Goal: Information Seeking & Learning: Learn about a topic

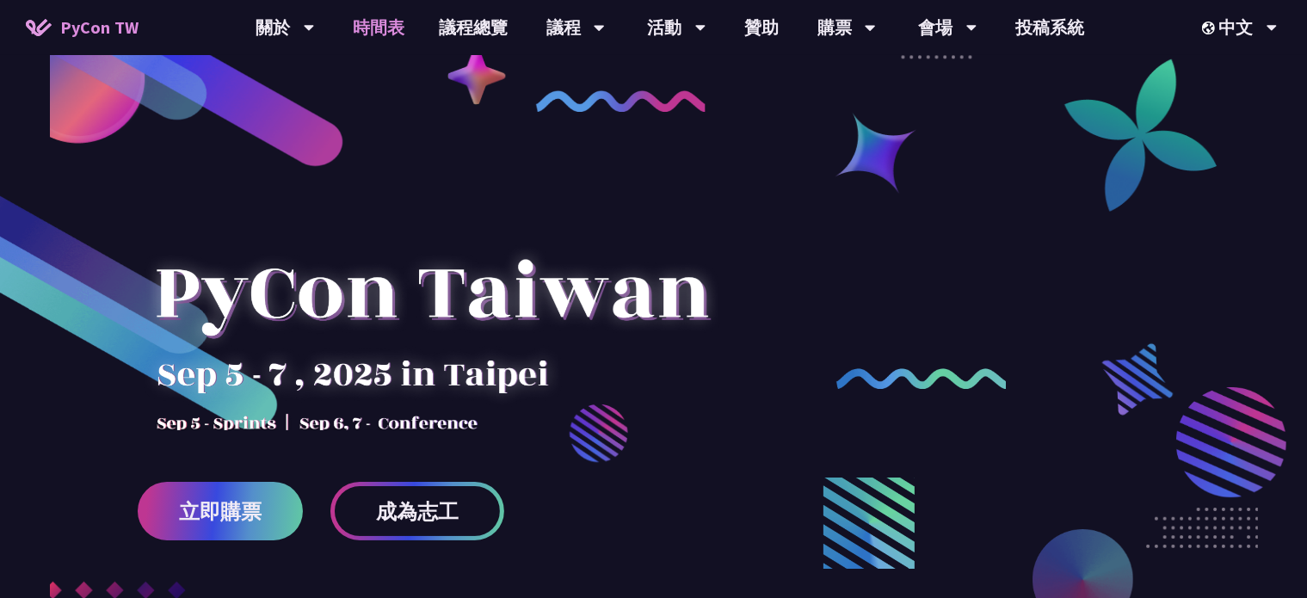
click at [386, 21] on link "時間表" at bounding box center [379, 27] width 86 height 55
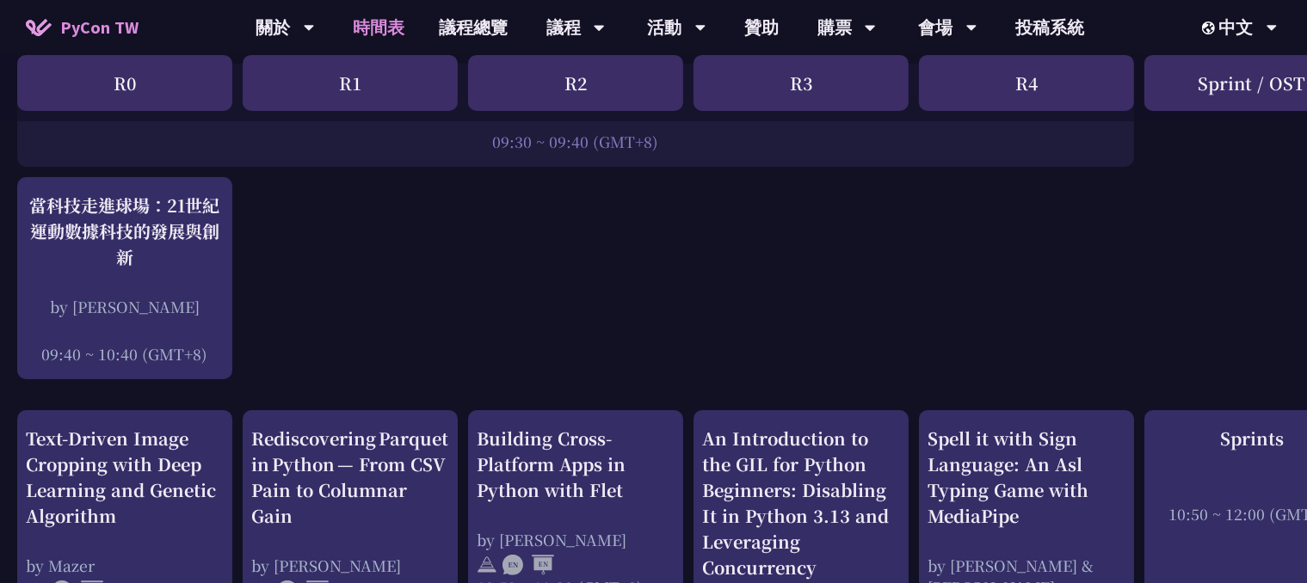
scroll to position [430, 0]
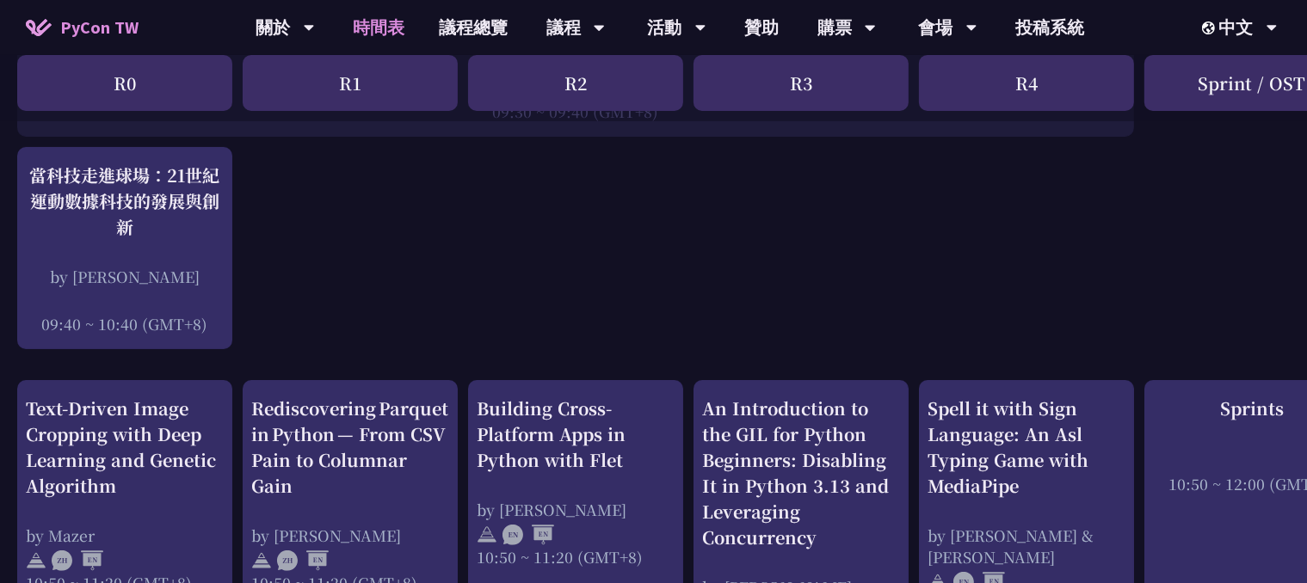
click at [336, 0] on link "時間表" at bounding box center [379, 27] width 86 height 55
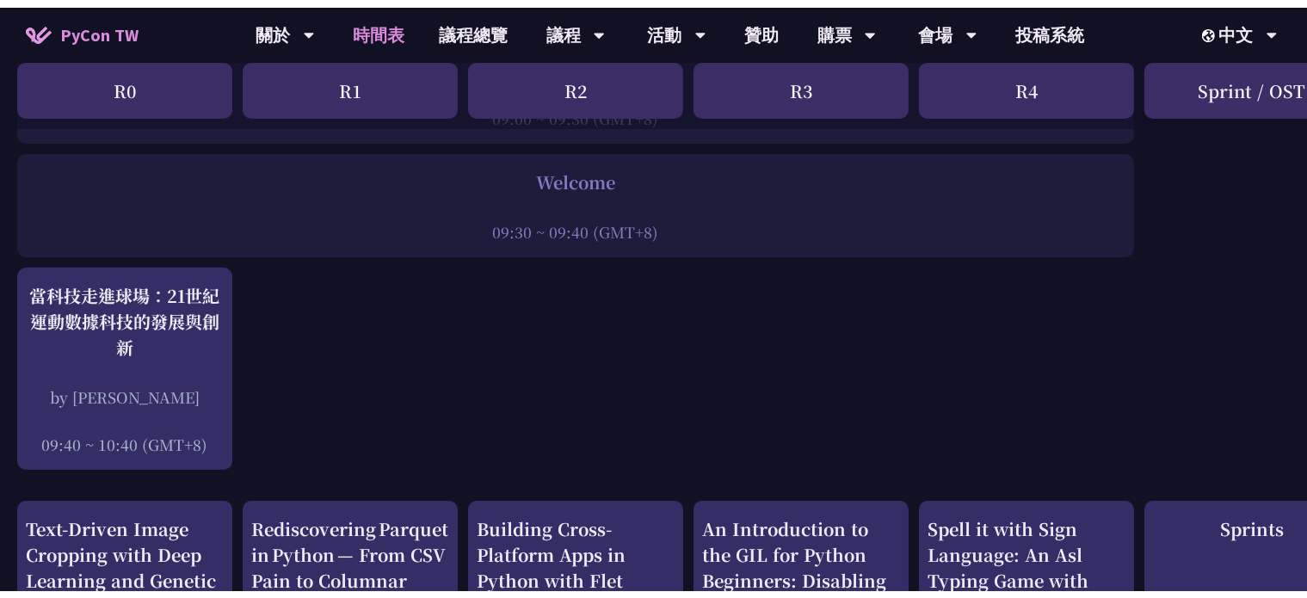
scroll to position [258, 0]
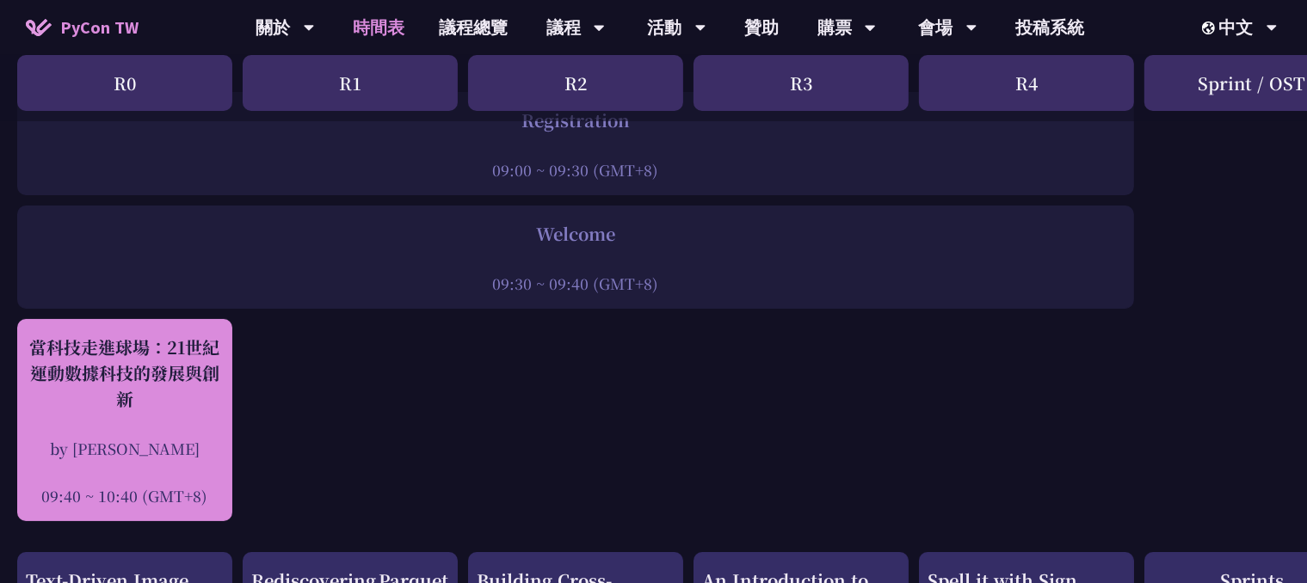
click at [117, 407] on div "當科技走進球場：21世紀運動數據科技的發展與創新" at bounding box center [125, 373] width 198 height 77
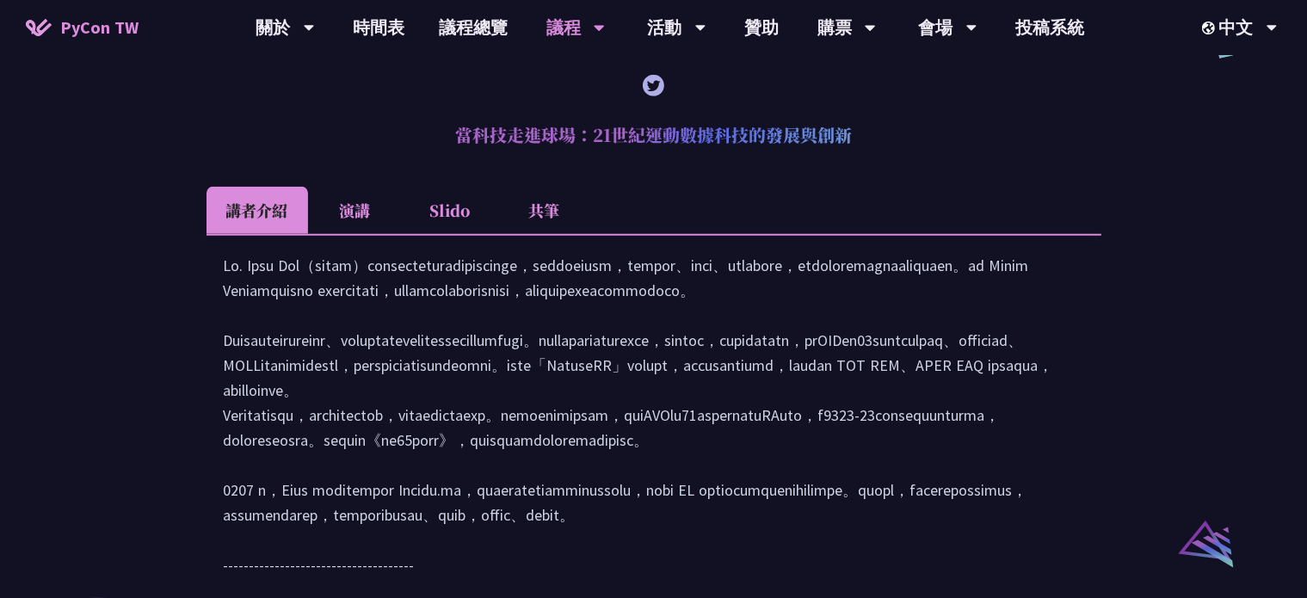
scroll to position [1463, 0]
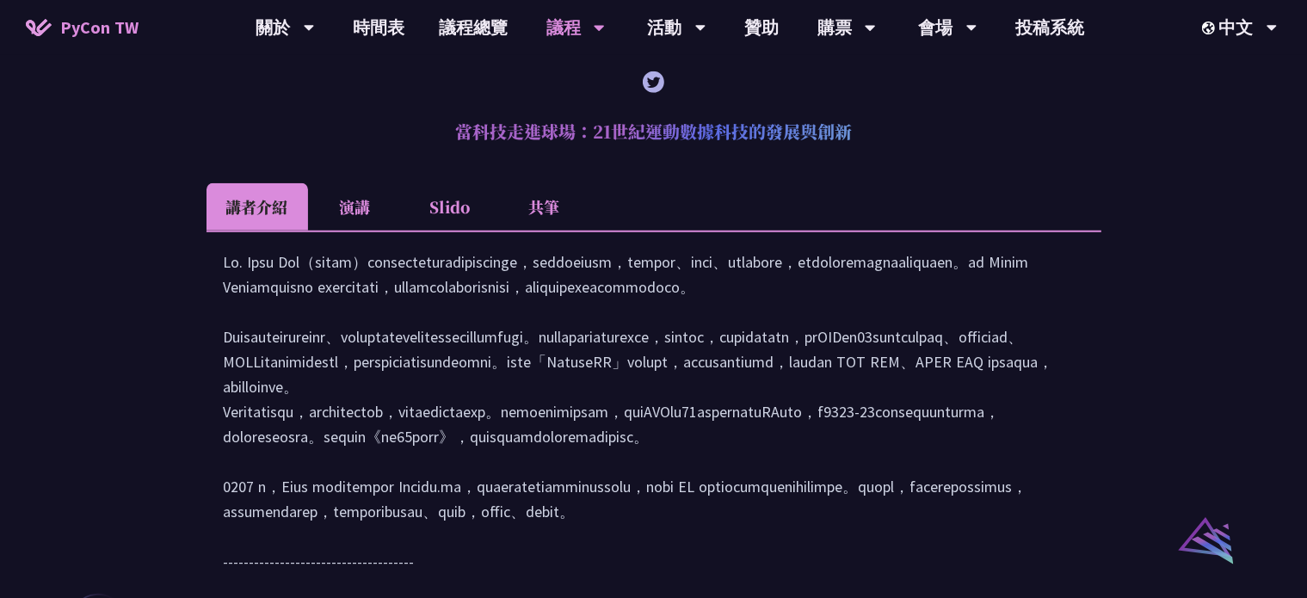
drag, startPoint x: 456, startPoint y: 157, endPoint x: 876, endPoint y: 157, distance: 419.9
click at [876, 157] on h2 "當科技走進球場：21世紀運動數據科技的發展與創新" at bounding box center [654, 132] width 895 height 52
copy h2 "當科技走進球場：21世紀運動數據科技的發展與創新"
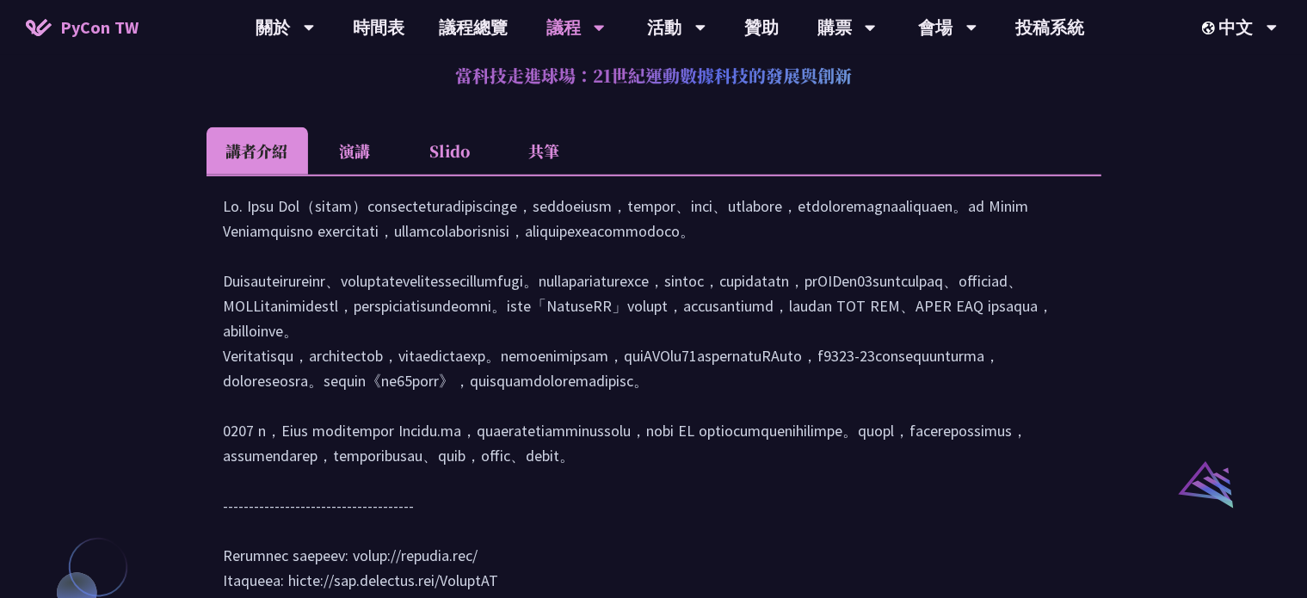
scroll to position [1549, 0]
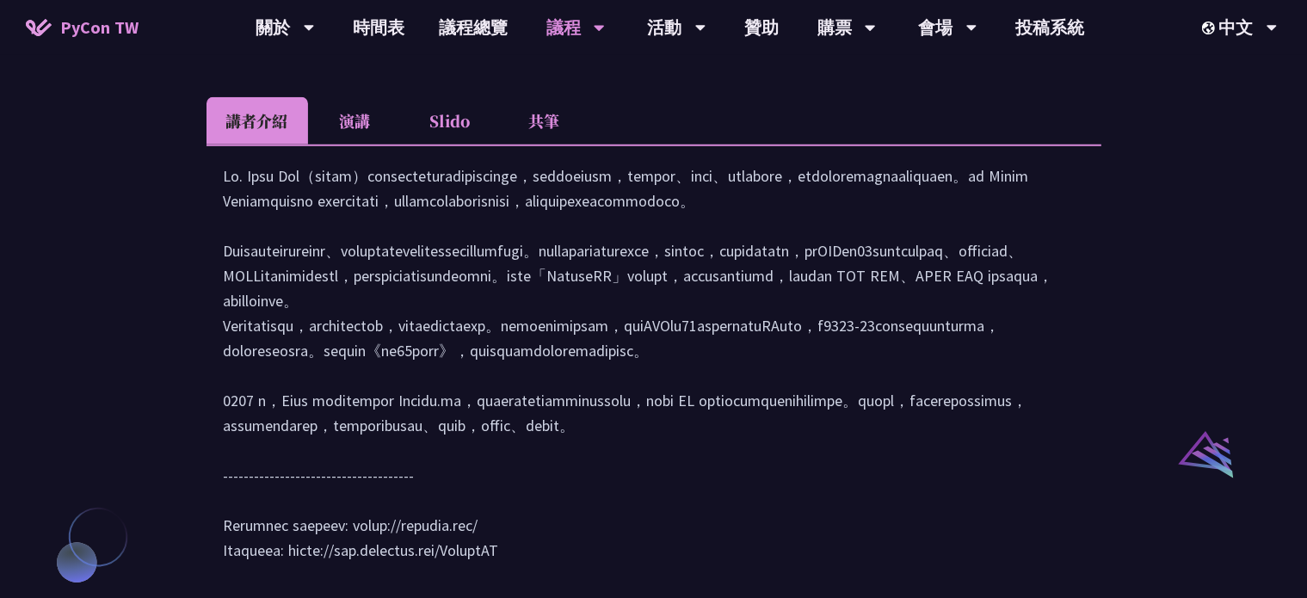
click at [355, 145] on li "演講" at bounding box center [355, 120] width 95 height 47
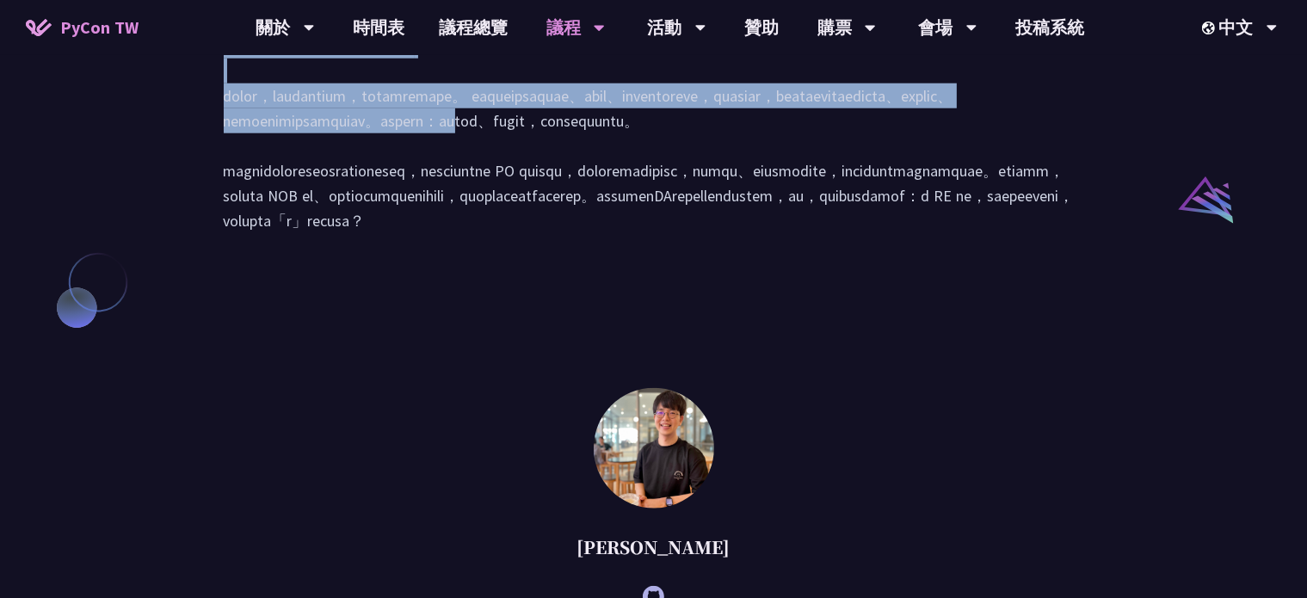
scroll to position [1807, 0]
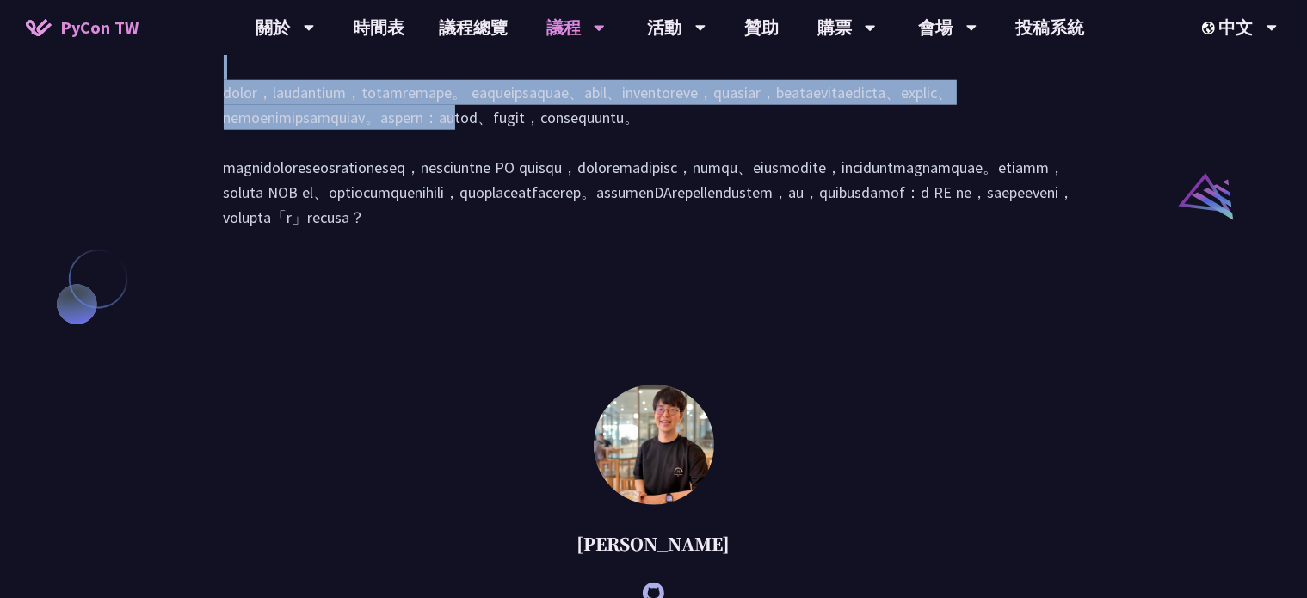
drag, startPoint x: 224, startPoint y: 219, endPoint x: 1114, endPoint y: 387, distance: 906.2
copy div "在21世紀，數據與科技正全面重塑運動的訓練、管理與觀賽方式。本演講將帶領觀眾回顧運動數據分析的演進歷程，並深入剖析其在當前產業中的關鍵角色——從職業聯盟（如N…"
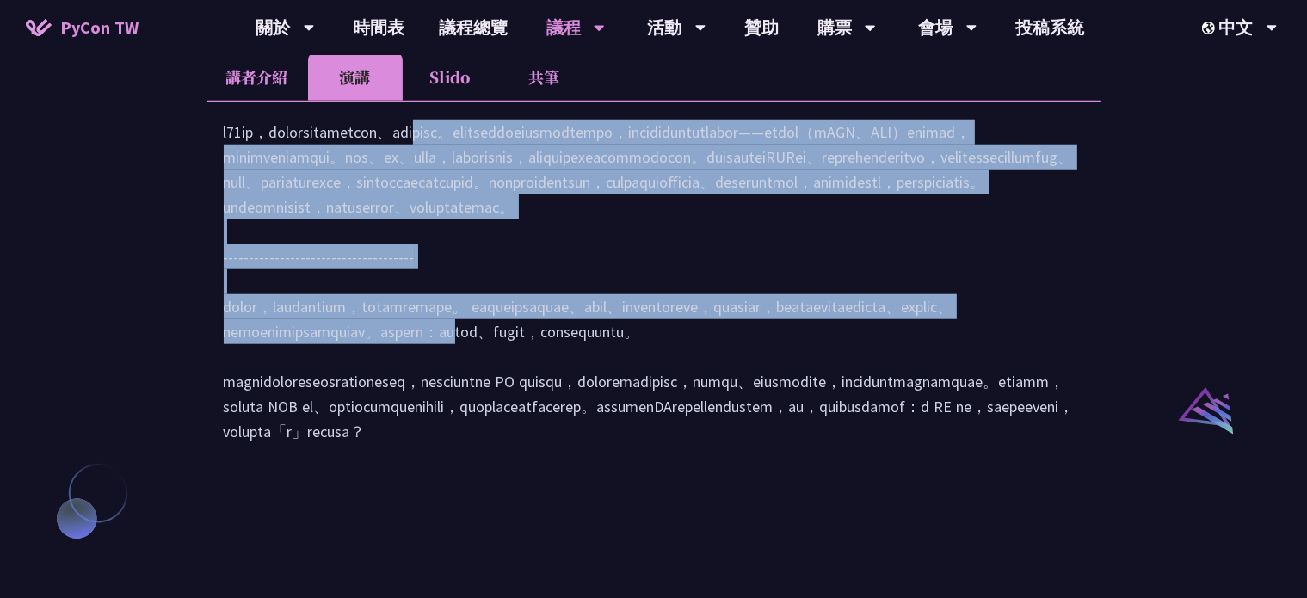
scroll to position [1549, 0]
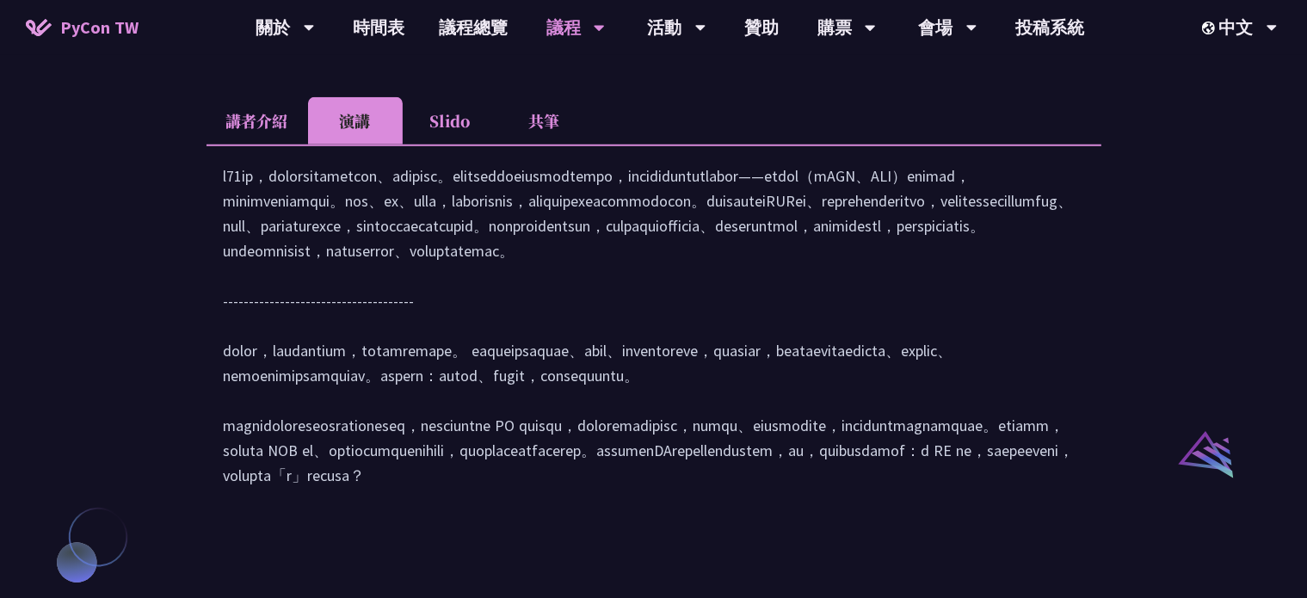
click at [743, 180] on div at bounding box center [654, 334] width 895 height 378
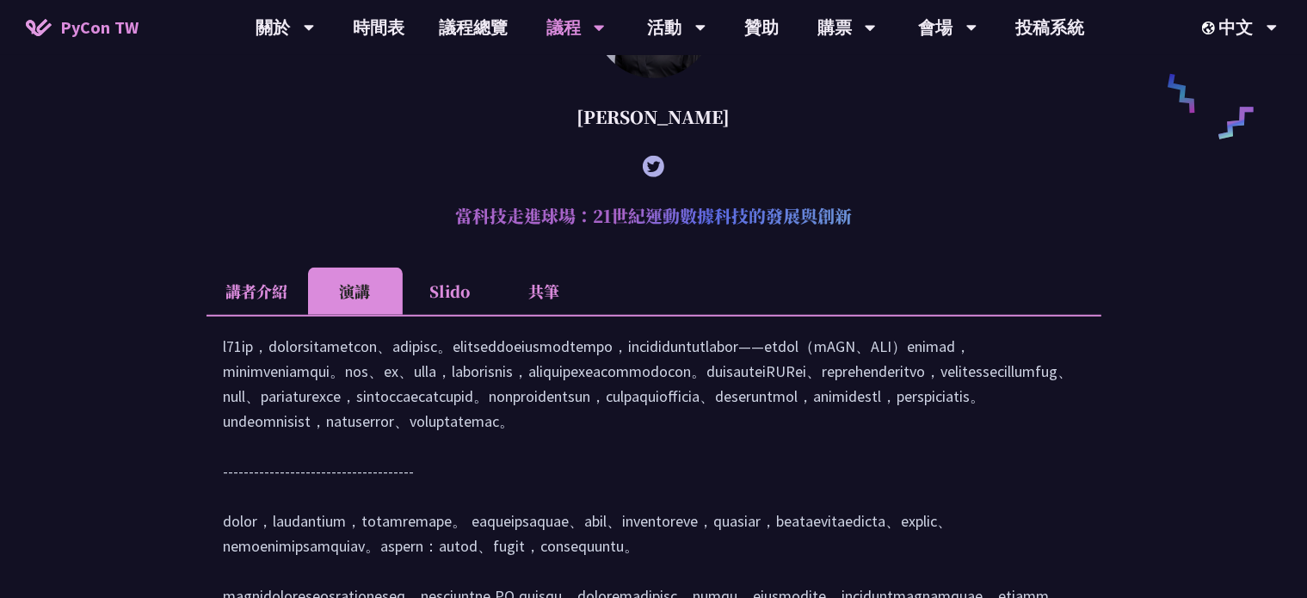
scroll to position [1377, 0]
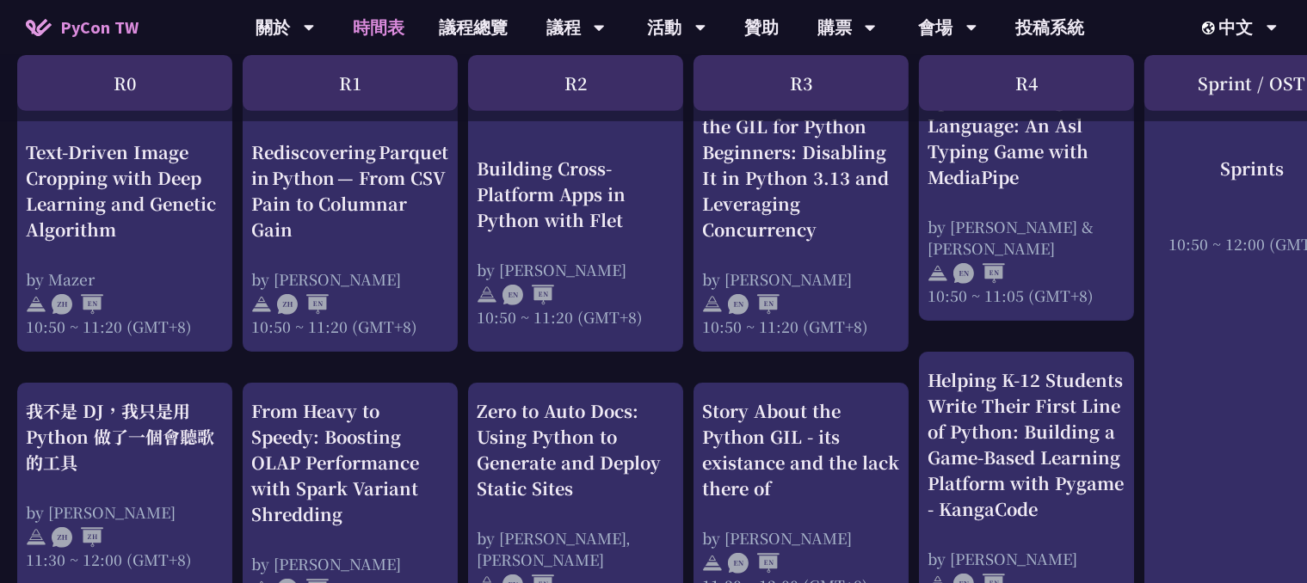
scroll to position [768, 0]
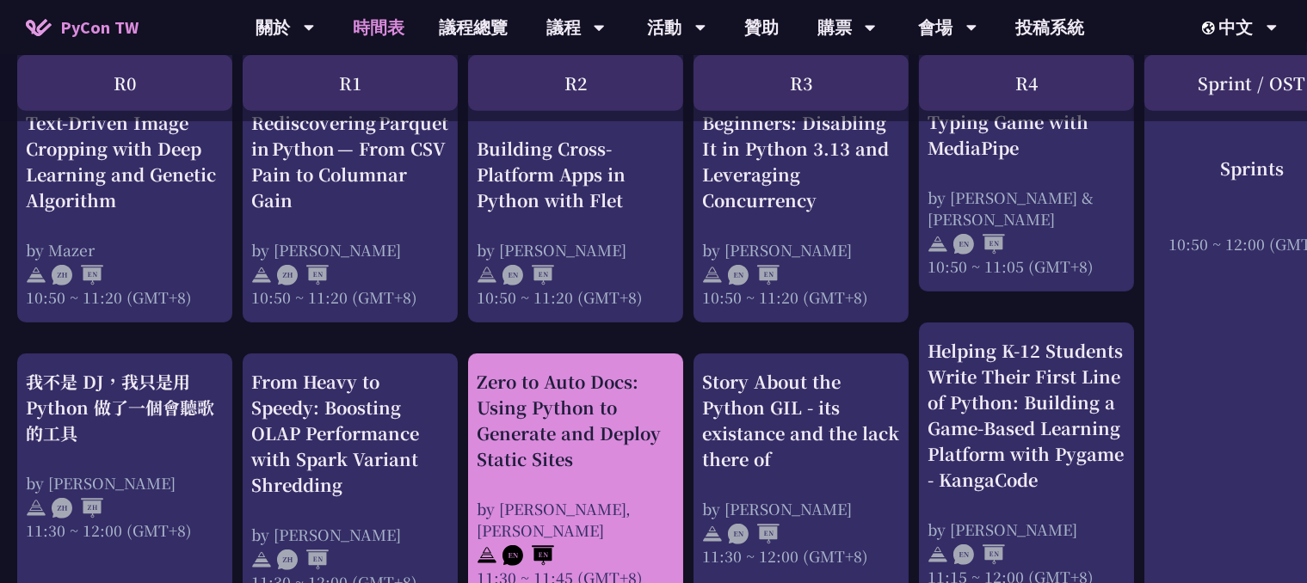
click at [574, 477] on div "Zero to Auto Docs: Using Python to Generate and Deploy Static Sites by Daniel G…" at bounding box center [576, 478] width 198 height 219
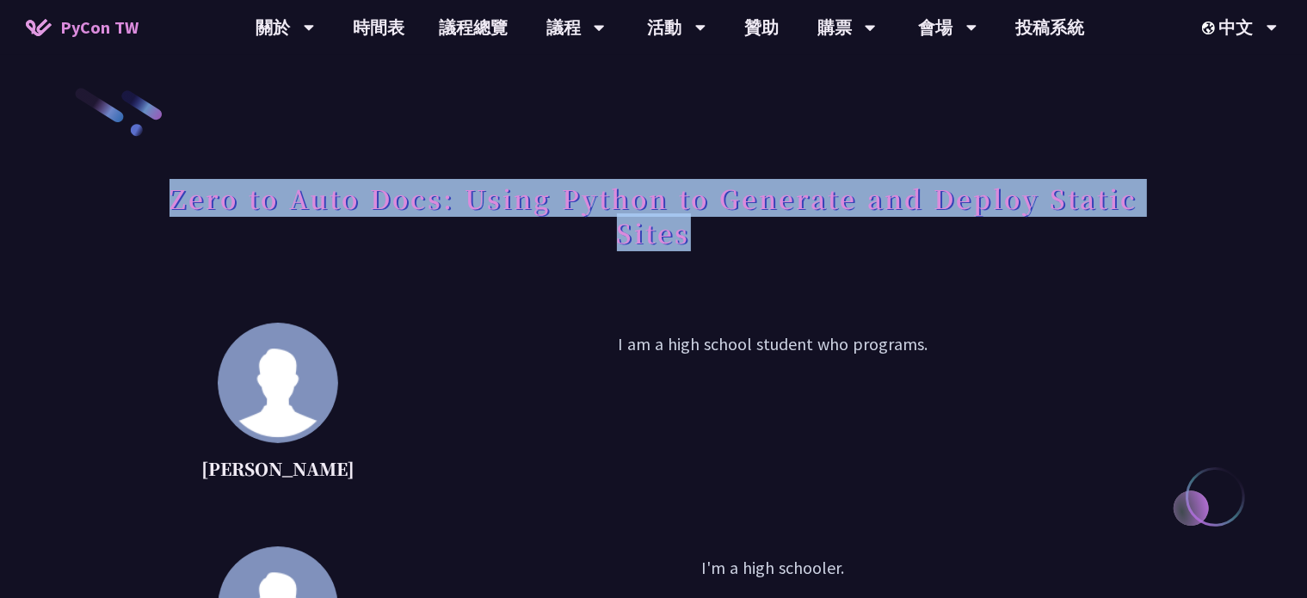
drag, startPoint x: 712, startPoint y: 244, endPoint x: 169, endPoint y: 200, distance: 545.6
click at [169, 200] on h1 "Zero to Auto Docs: Using Python to Generate and Deploy Static Sites" at bounding box center [653, 215] width 990 height 86
copy h1 "Zero to Auto Docs: Using Python to Generate and Deploy Static Sites"
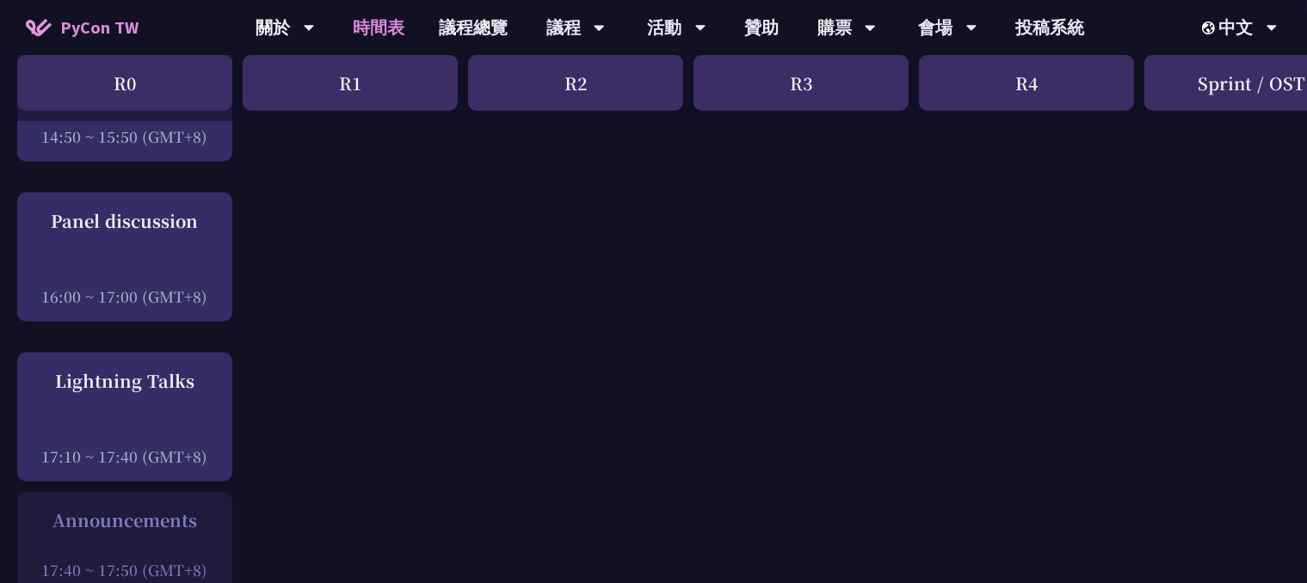
scroll to position [2151, 0]
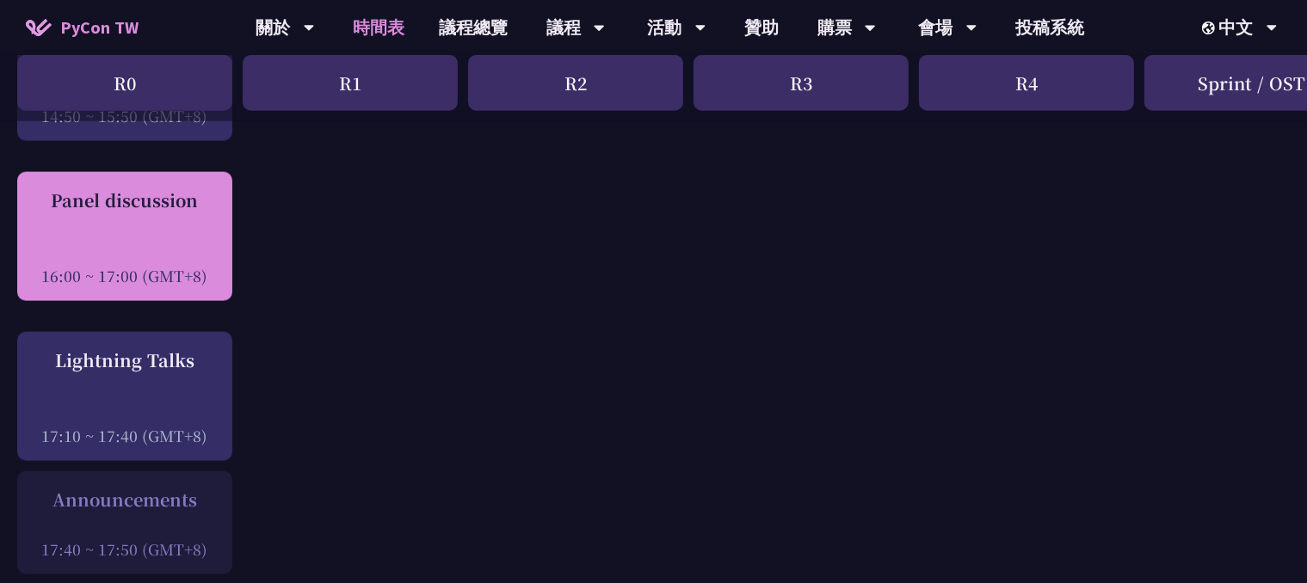
click at [175, 265] on div at bounding box center [125, 252] width 198 height 26
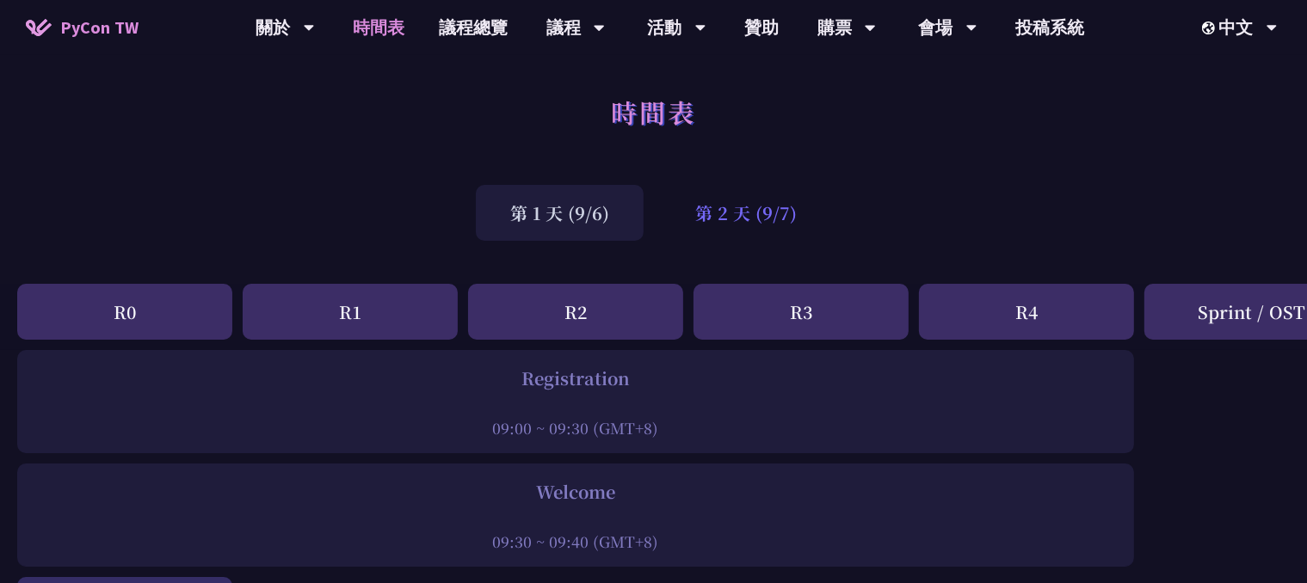
click at [739, 207] on div "第 2 天 (9/7)" at bounding box center [746, 213] width 170 height 56
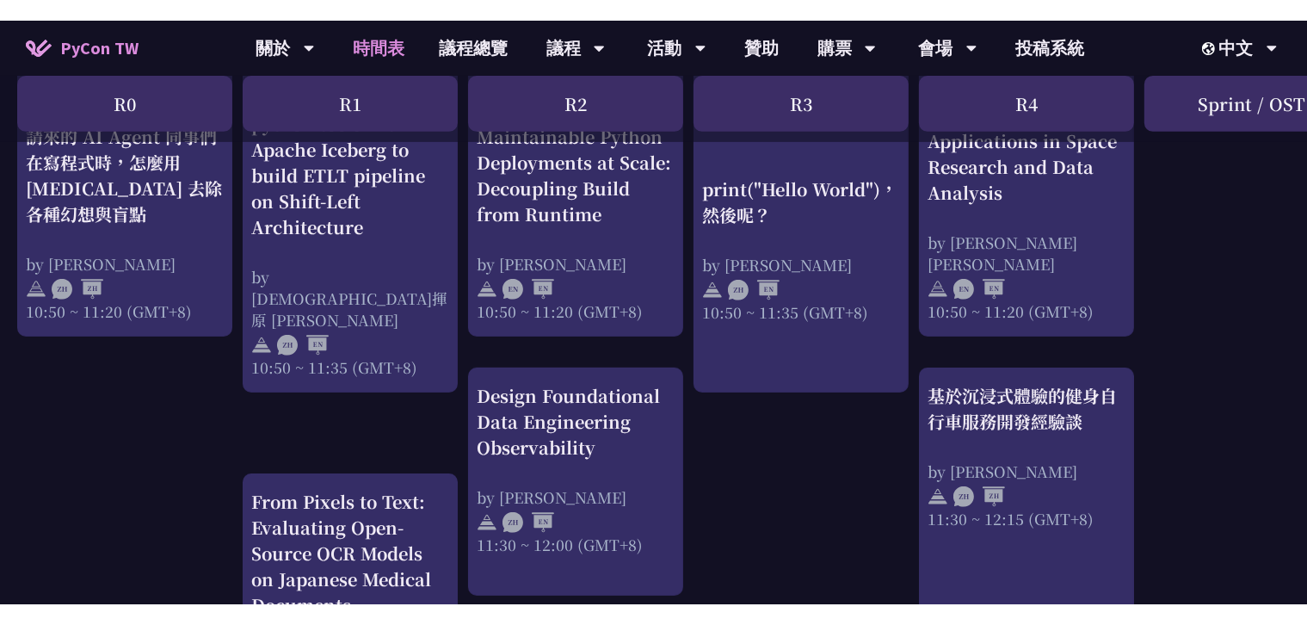
scroll to position [774, 0]
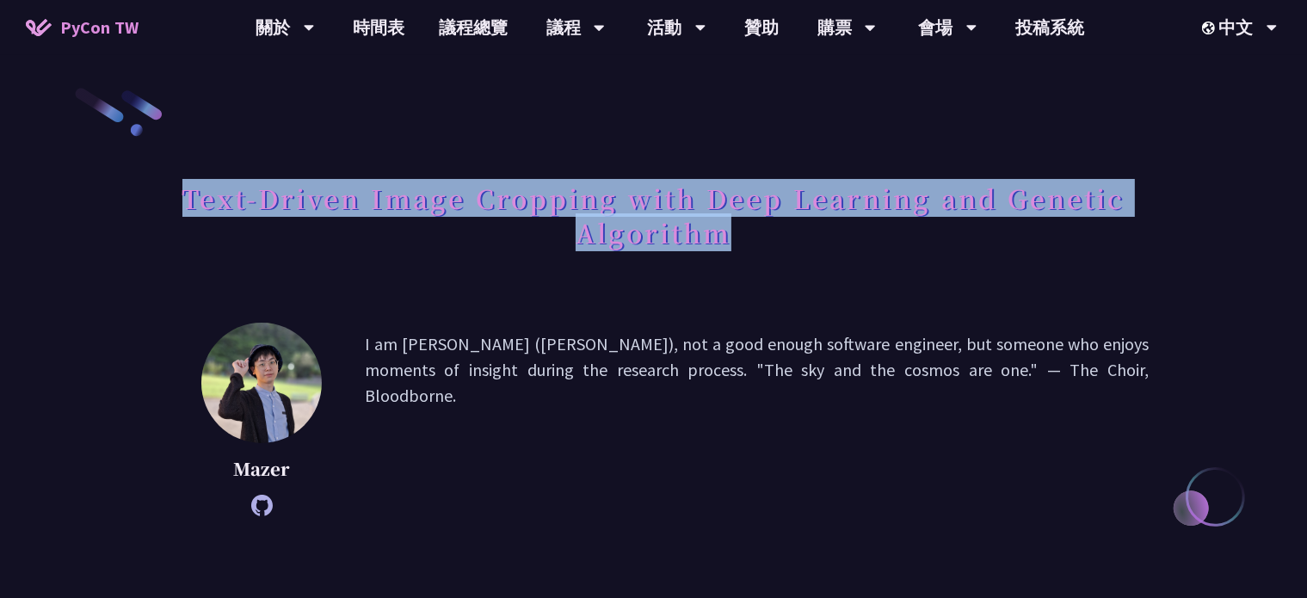
drag, startPoint x: 174, startPoint y: 199, endPoint x: 866, endPoint y: 245, distance: 693.4
click at [866, 245] on h1 "Text-Driven Image Cropping with Deep Learning and Genetic Algorithm" at bounding box center [653, 215] width 990 height 86
copy h1 "Text-Driven Image Cropping with Deep Learning and Genetic Algorithm"
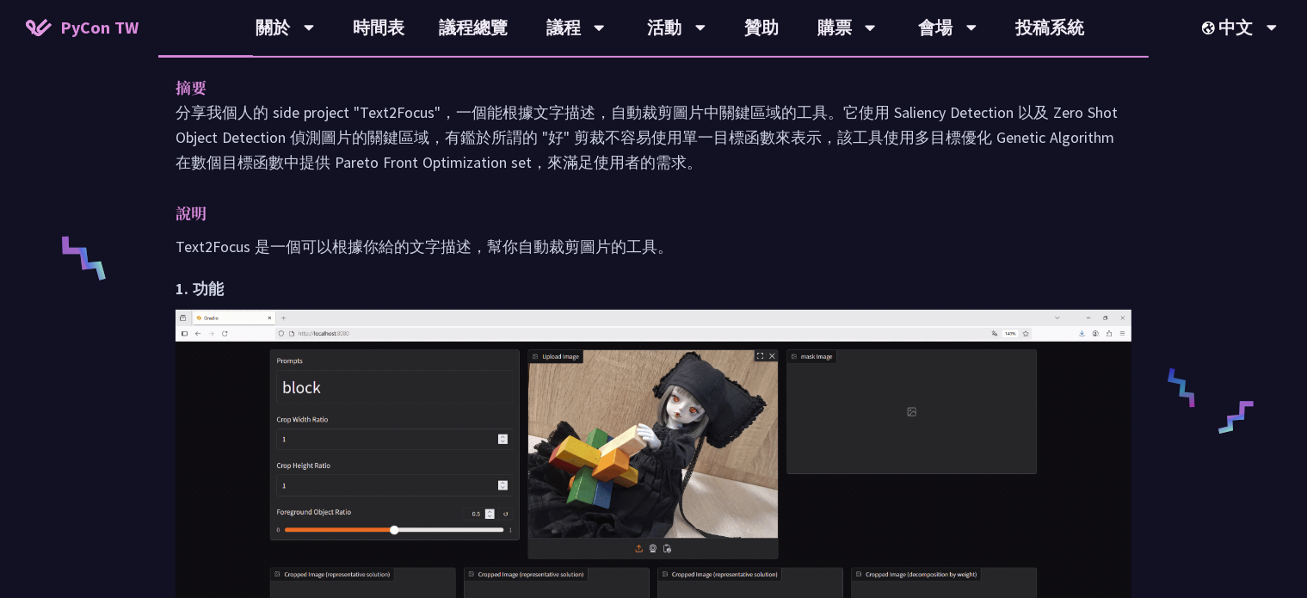
scroll to position [430, 0]
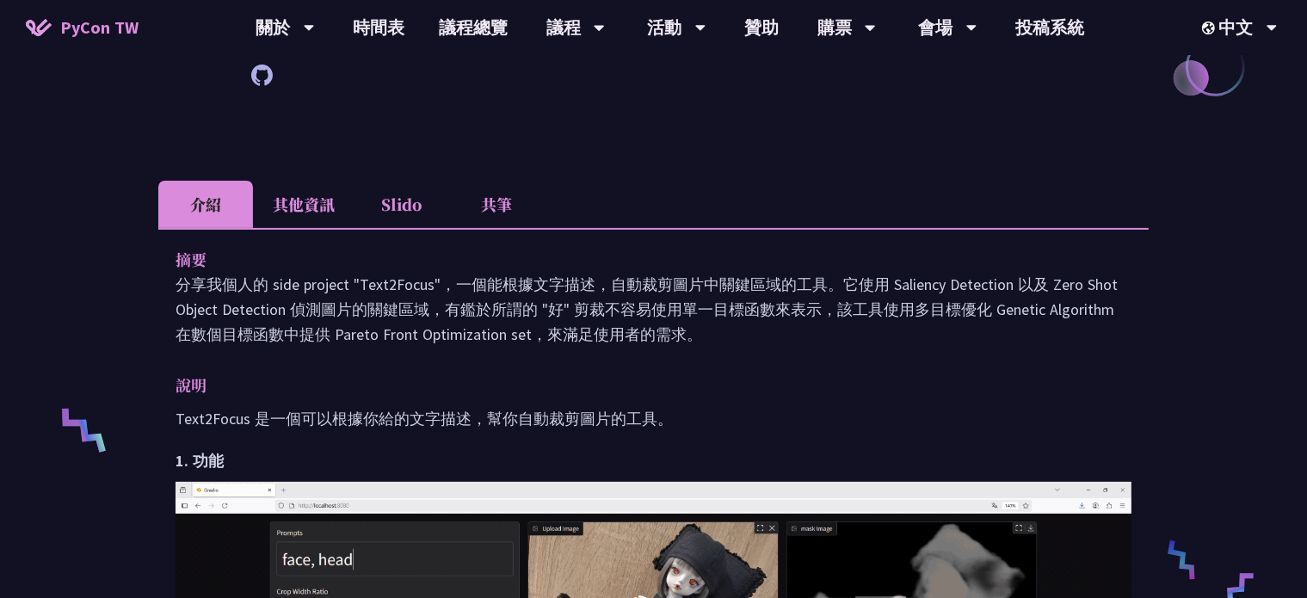
click at [322, 192] on li "其他資訊" at bounding box center [304, 204] width 102 height 47
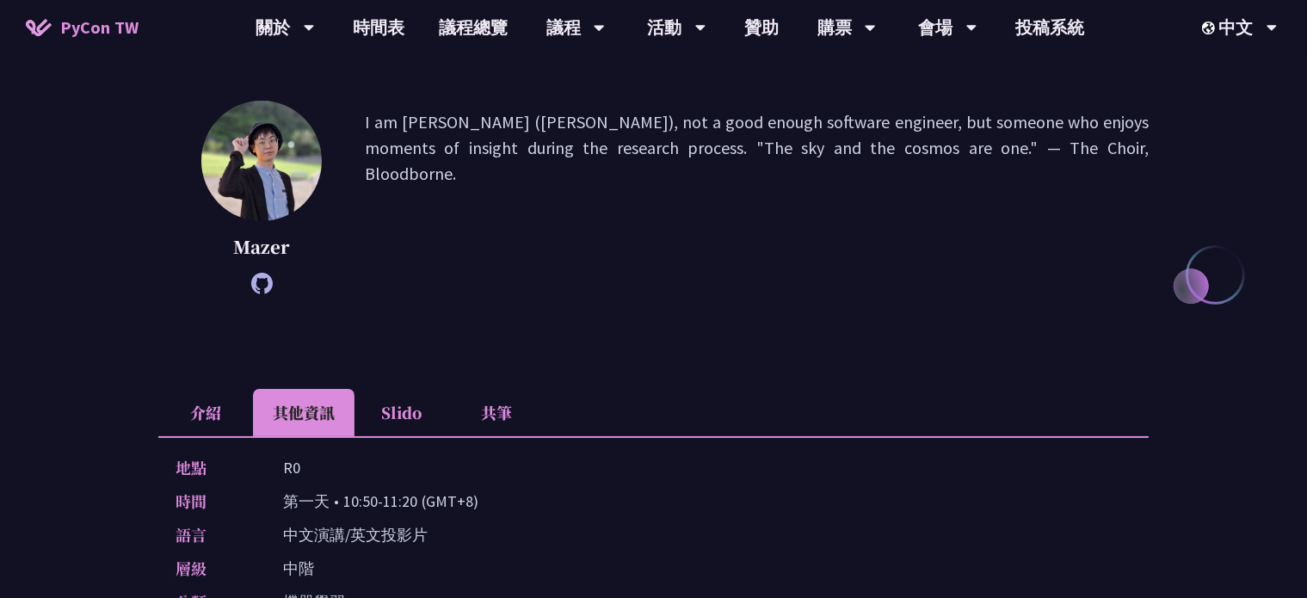
click at [207, 405] on li "介紹" at bounding box center [205, 412] width 95 height 47
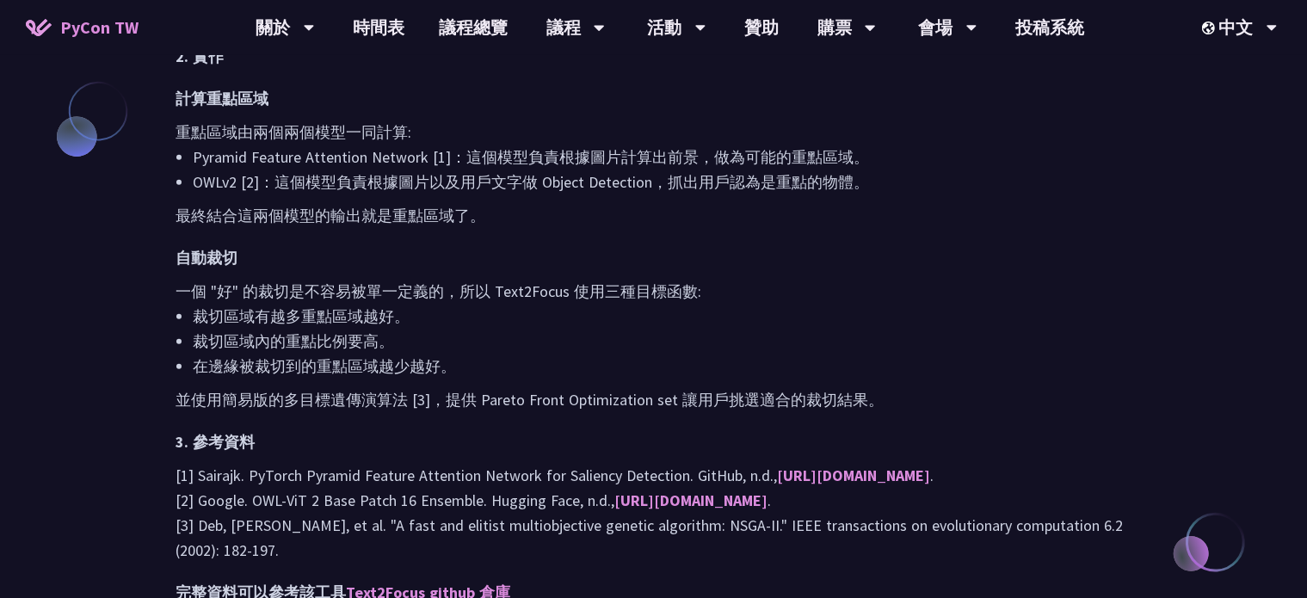
scroll to position [1599, 0]
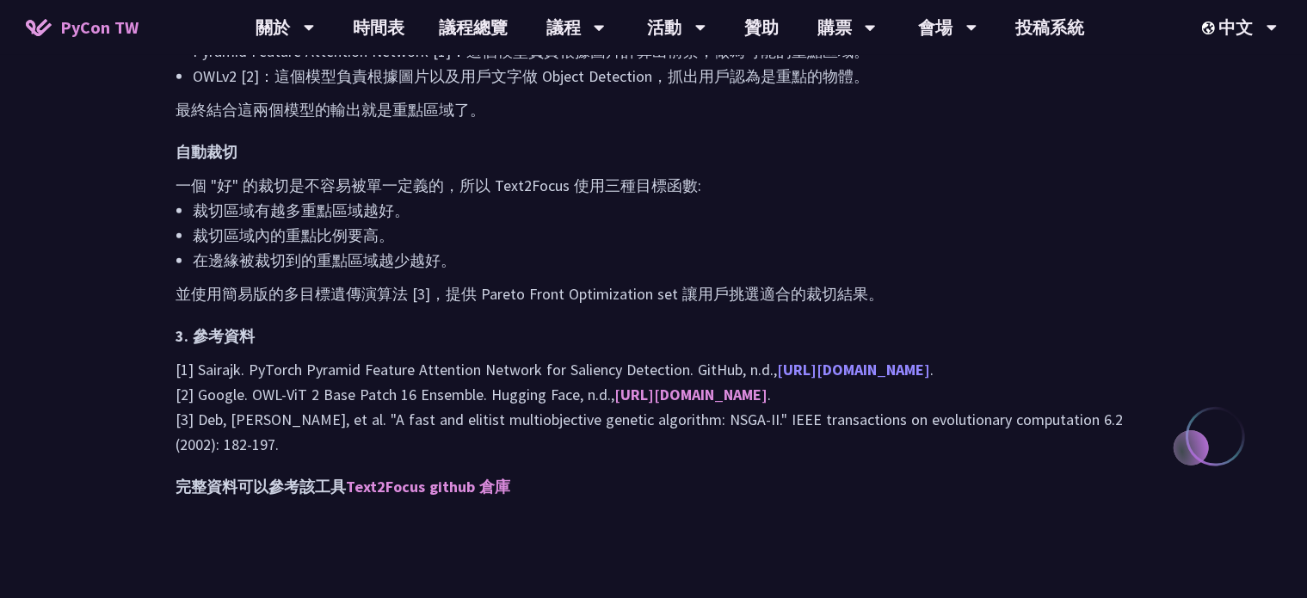
click at [873, 374] on link "https://github.com/sairajk/PyTorch-Pyramid-Feature-Attention-Network-for-Salien…" at bounding box center [853, 370] width 153 height 20
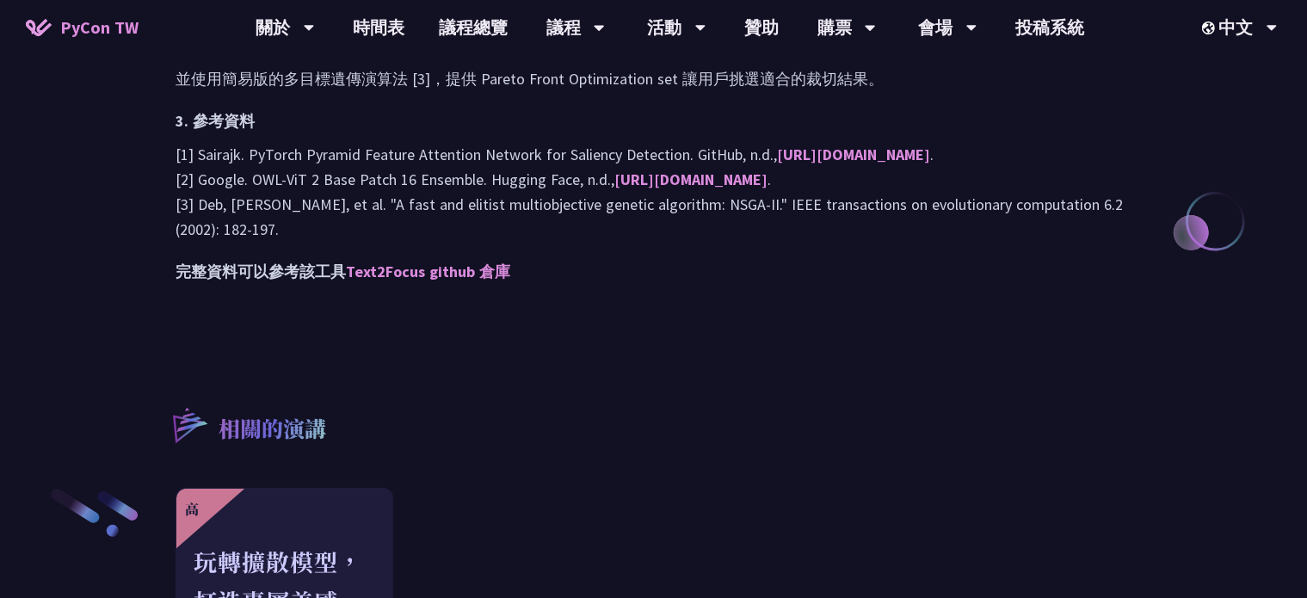
scroll to position [1611, 0]
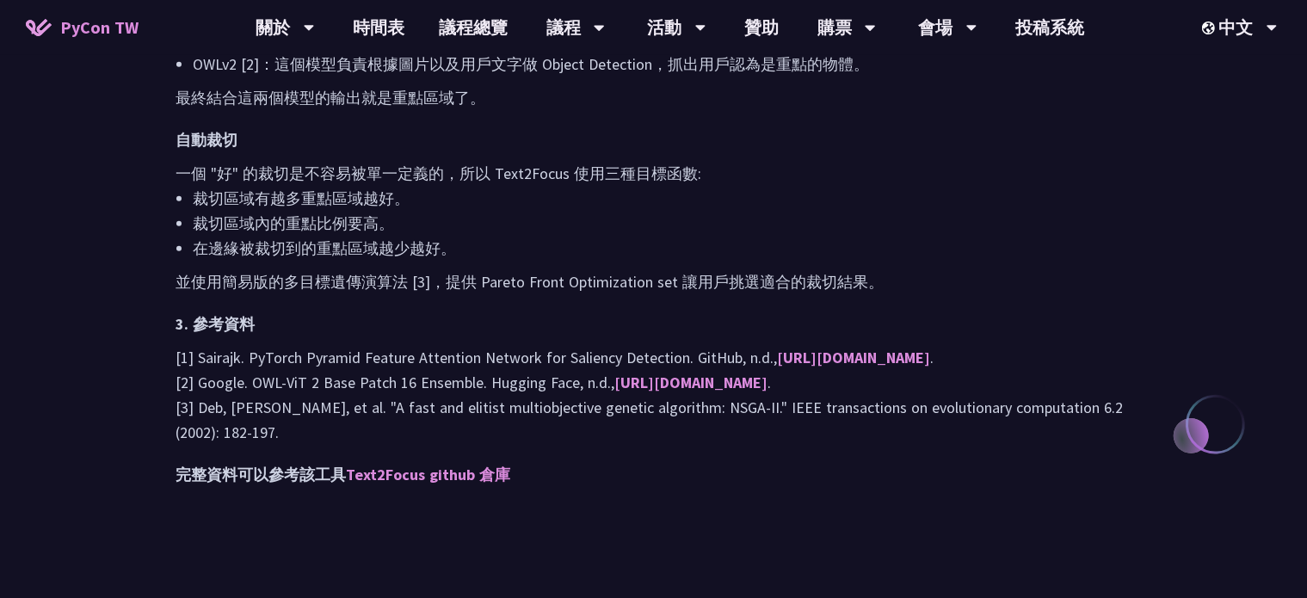
drag, startPoint x: 894, startPoint y: 357, endPoint x: 600, endPoint y: 481, distance: 319.3
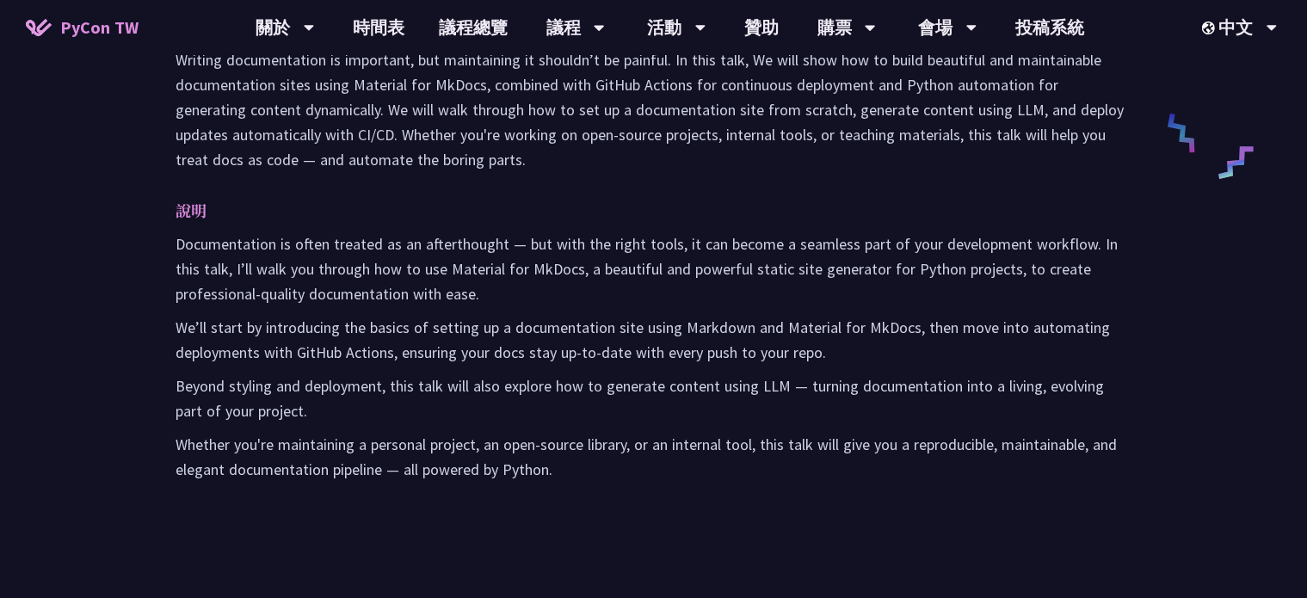
scroll to position [860, 0]
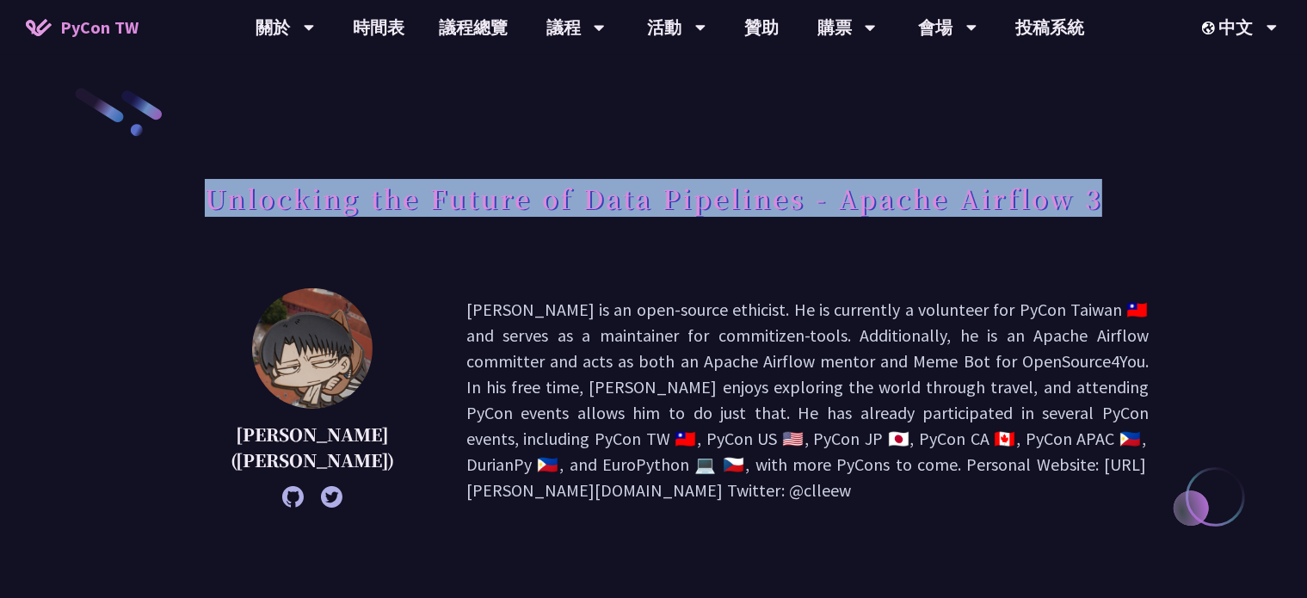
drag, startPoint x: 207, startPoint y: 202, endPoint x: 1195, endPoint y: 195, distance: 987.8
copy h1 "Unlocking the Future of Data Pipelines - Apache Airflow 3"
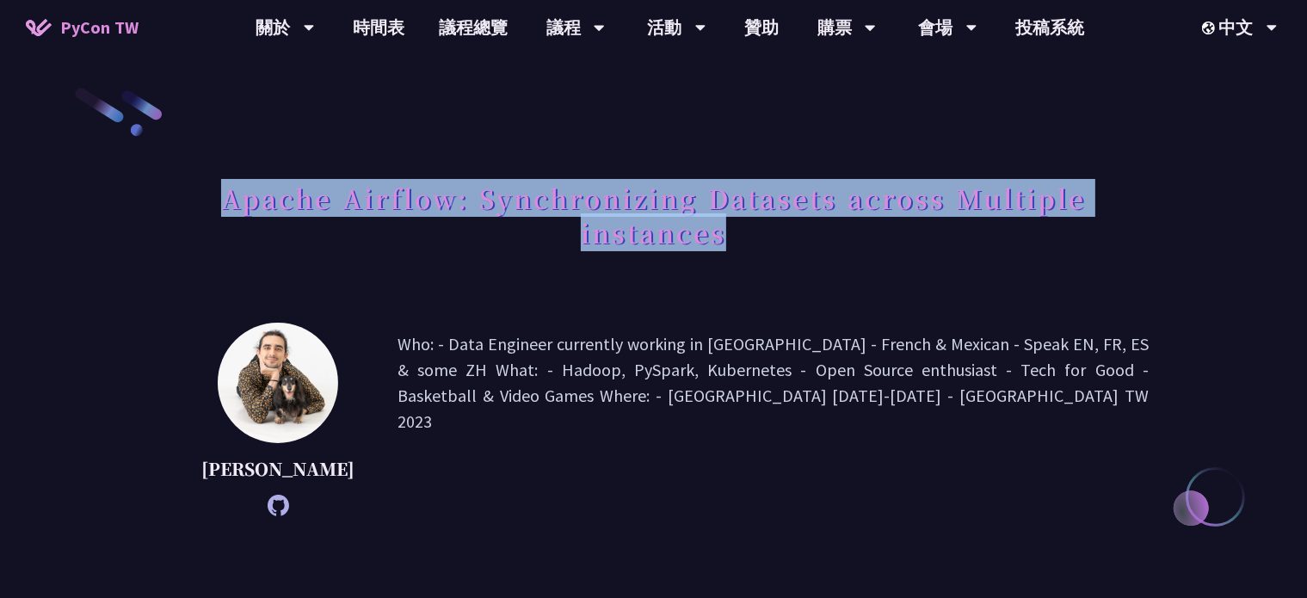
drag, startPoint x: 226, startPoint y: 202, endPoint x: 860, endPoint y: 267, distance: 636.6
click at [860, 267] on div "Apache Airflow: Synchronizing Datasets across Multiple instances" at bounding box center [653, 234] width 990 height 125
copy h1 "Apache Airflow: Synchronizing Datasets across Multiple instances"
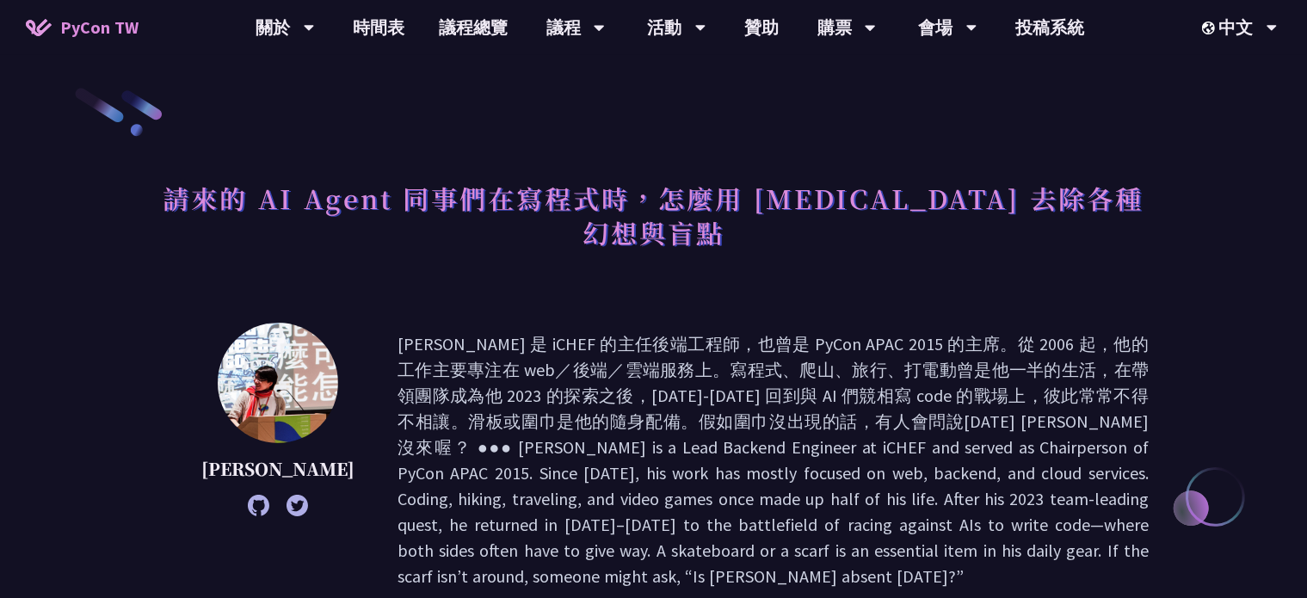
click at [182, 198] on h1 "請來的 AI Agent 同事們在寫程式時，怎麼用 [MEDICAL_DATA] 去除各種幻想與盲點" at bounding box center [653, 215] width 990 height 86
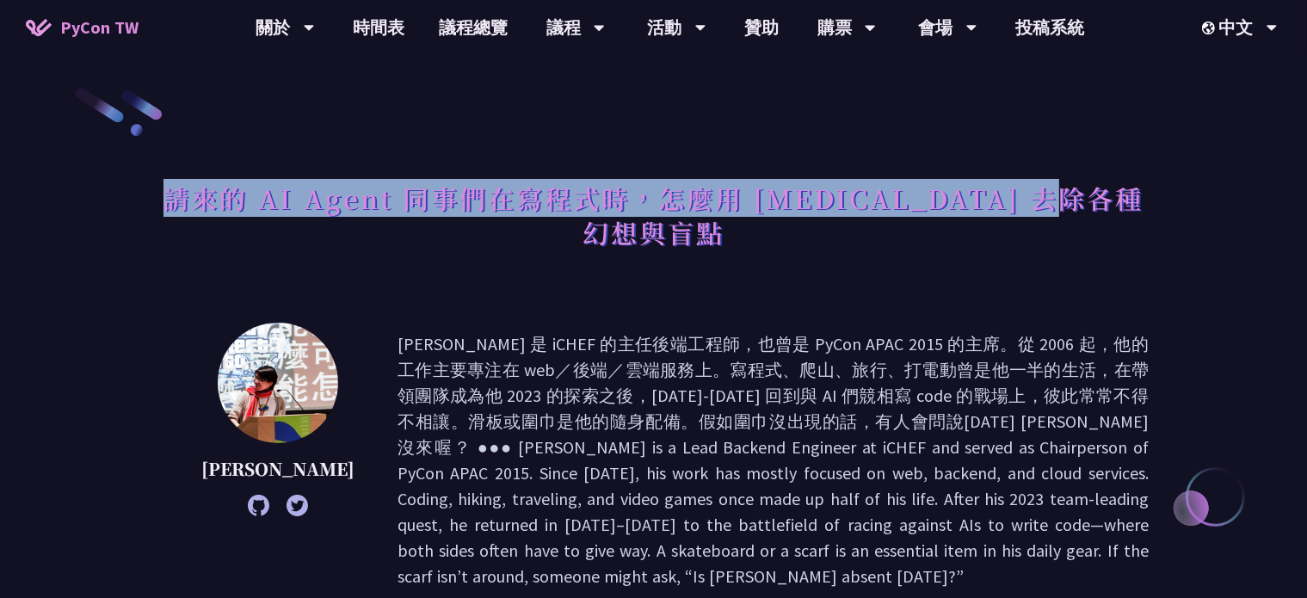
drag, startPoint x: 189, startPoint y: 198, endPoint x: 1230, endPoint y: 188, distance: 1041.2
copy h1 "請來的 AI Agent 同事們在寫程式時，怎麼用 [MEDICAL_DATA] 去除各種幻想與盲點"
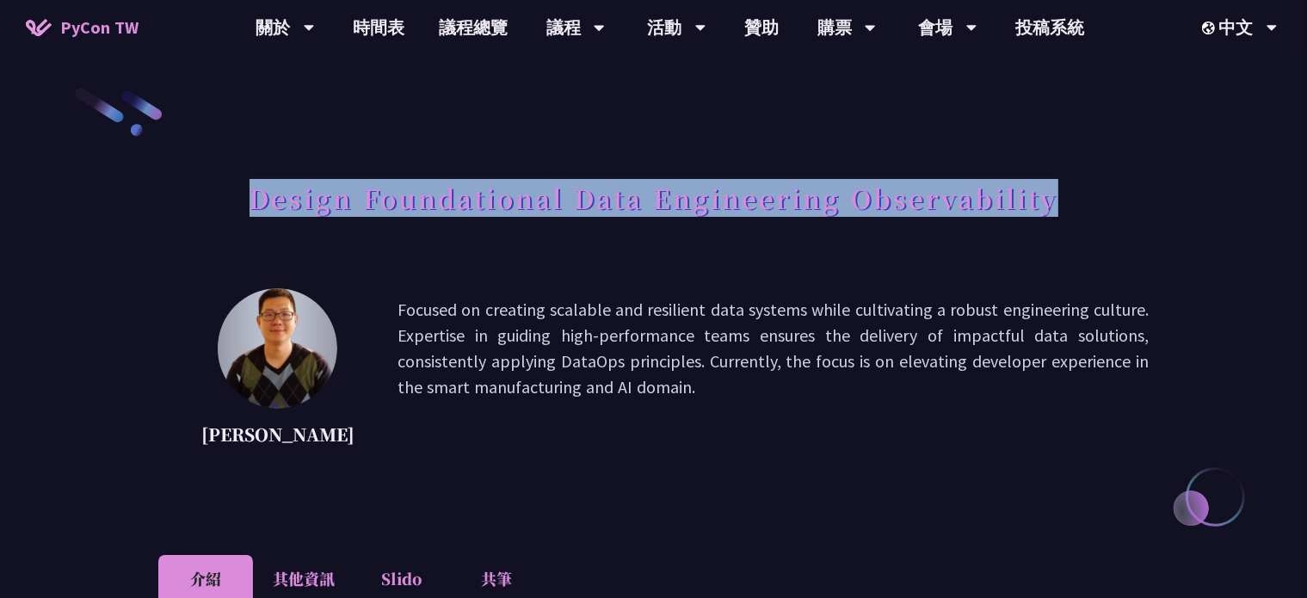
drag, startPoint x: 1082, startPoint y: 184, endPoint x: 228, endPoint y: 202, distance: 853.8
click at [239, 185] on div "Design Foundational Data Engineering Observability" at bounding box center [653, 217] width 990 height 90
copy h1 "Design Foundational Data Engineering Observability"
